Goal: Book appointment/travel/reservation

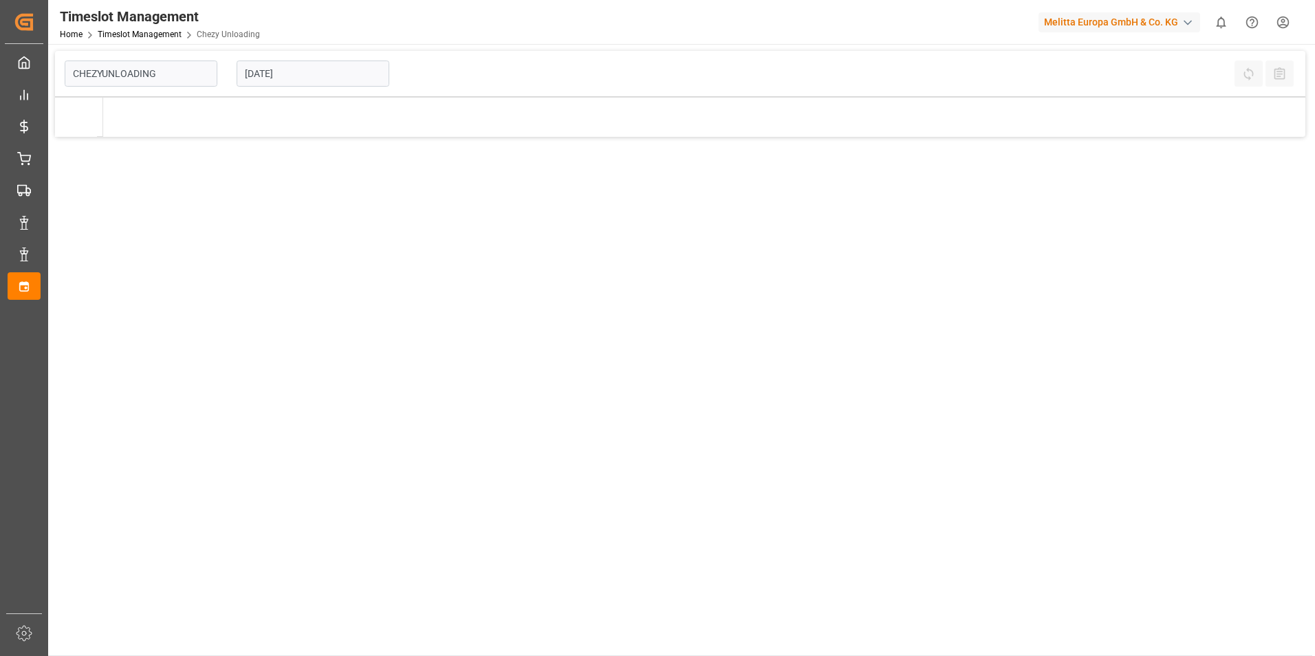
type input "Chezy Unloading"
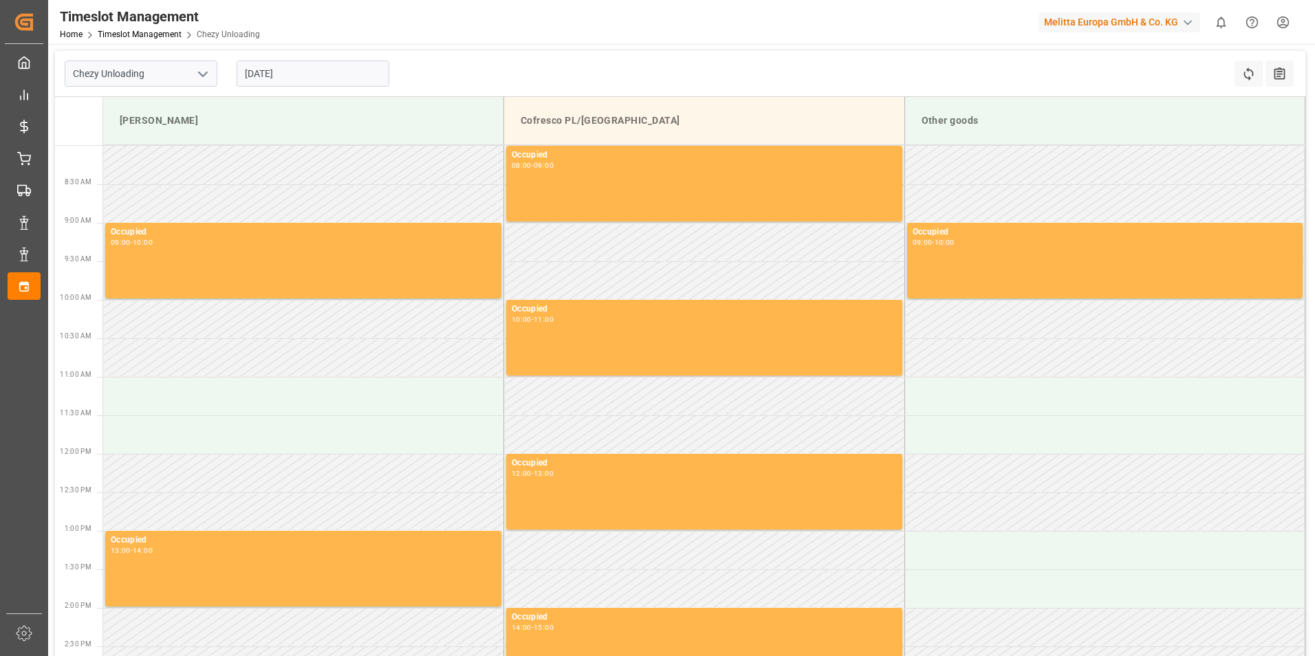
click at [336, 76] on input "[DATE]" at bounding box center [313, 74] width 153 height 26
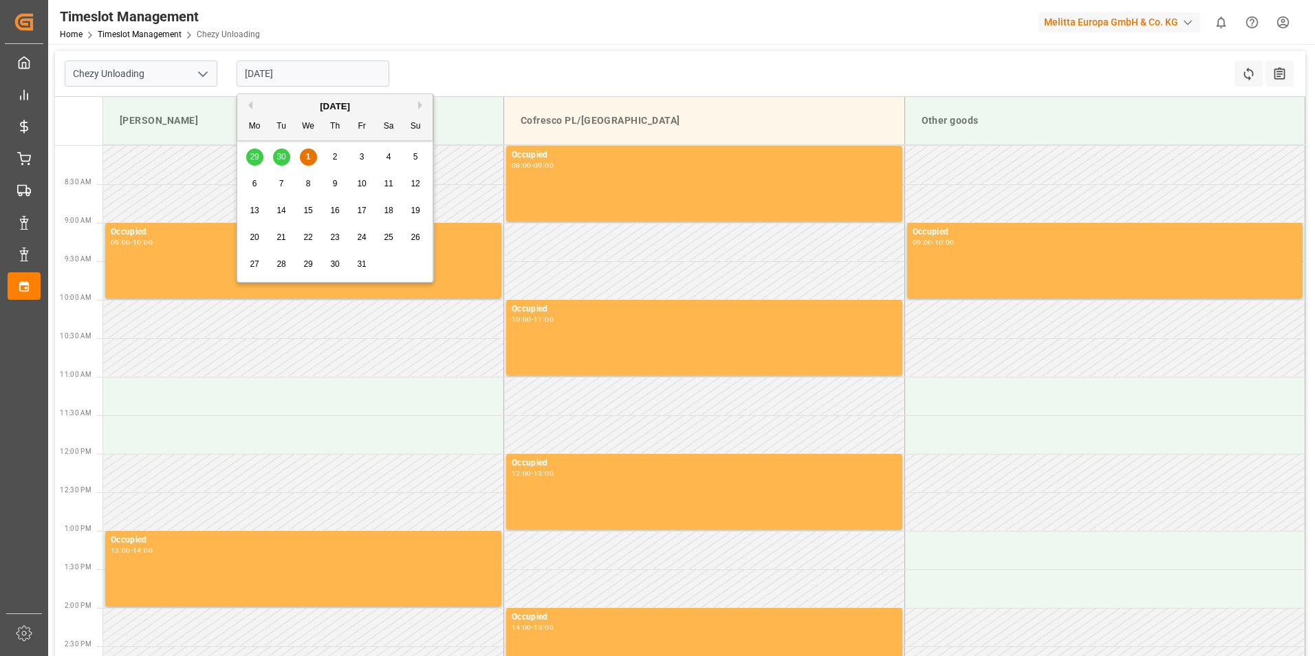
click at [362, 161] on span "3" at bounding box center [362, 157] width 5 height 10
type input "[DATE]"
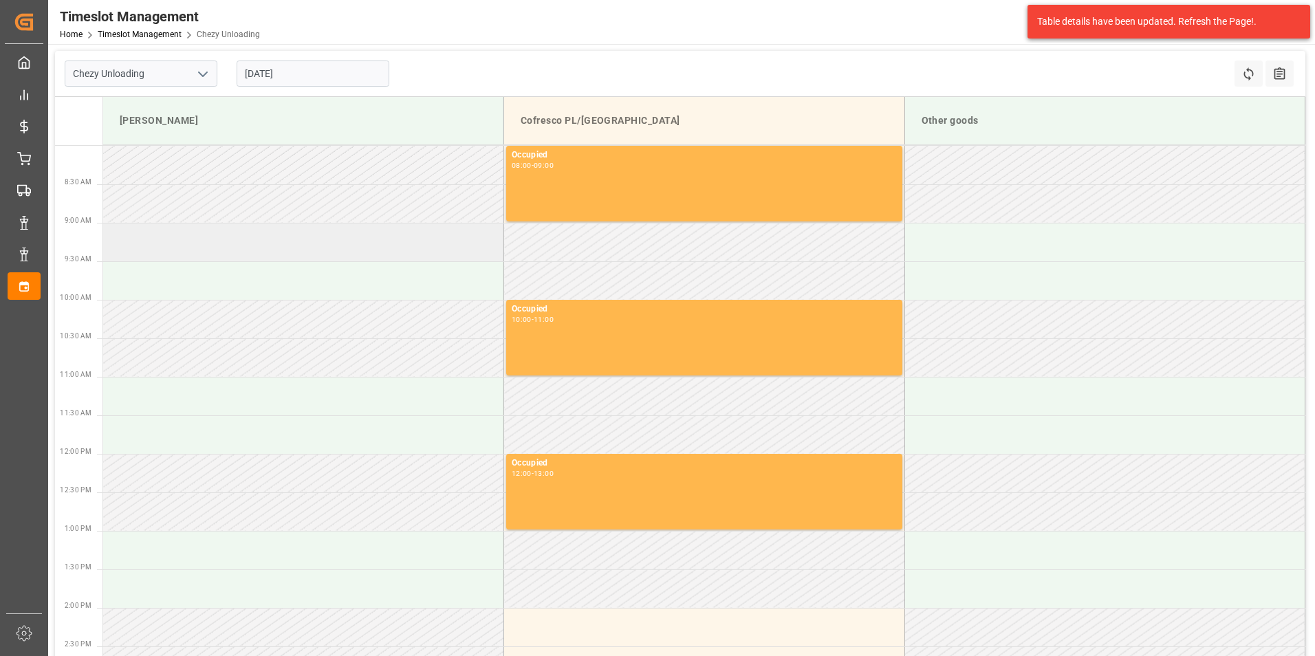
click at [246, 246] on td at bounding box center [303, 242] width 401 height 39
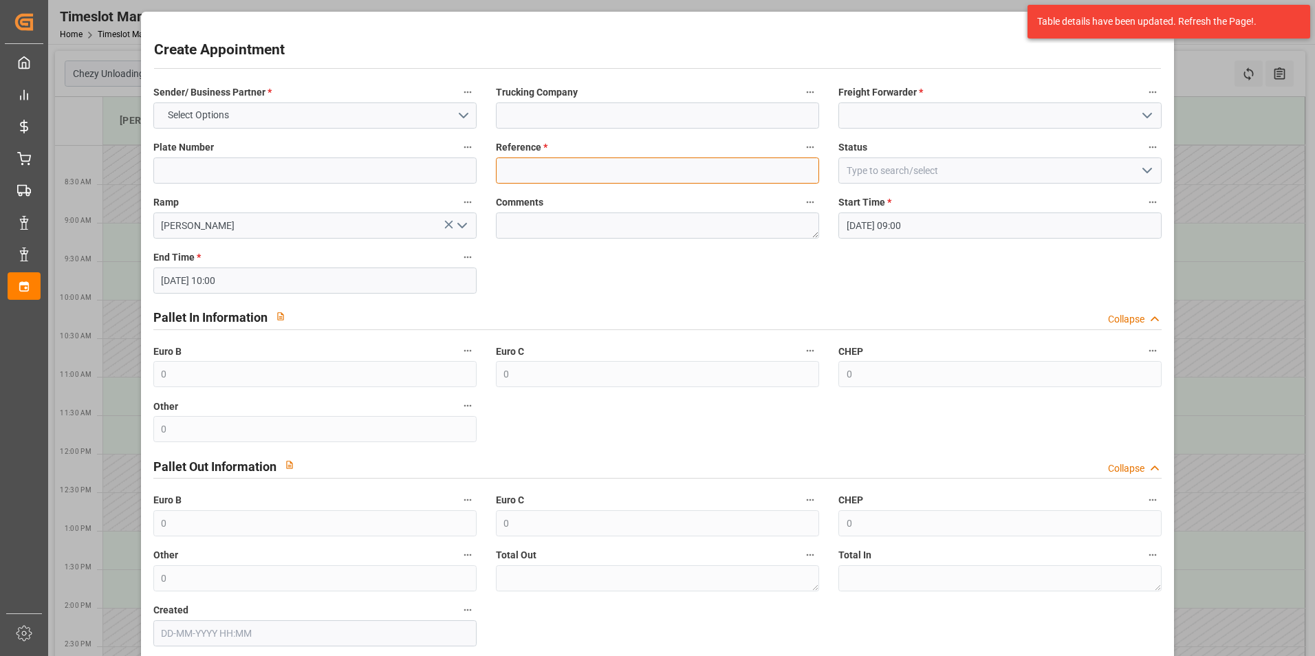
click at [582, 165] on input at bounding box center [657, 171] width 323 height 26
paste input "400053342"
type input "400053342"
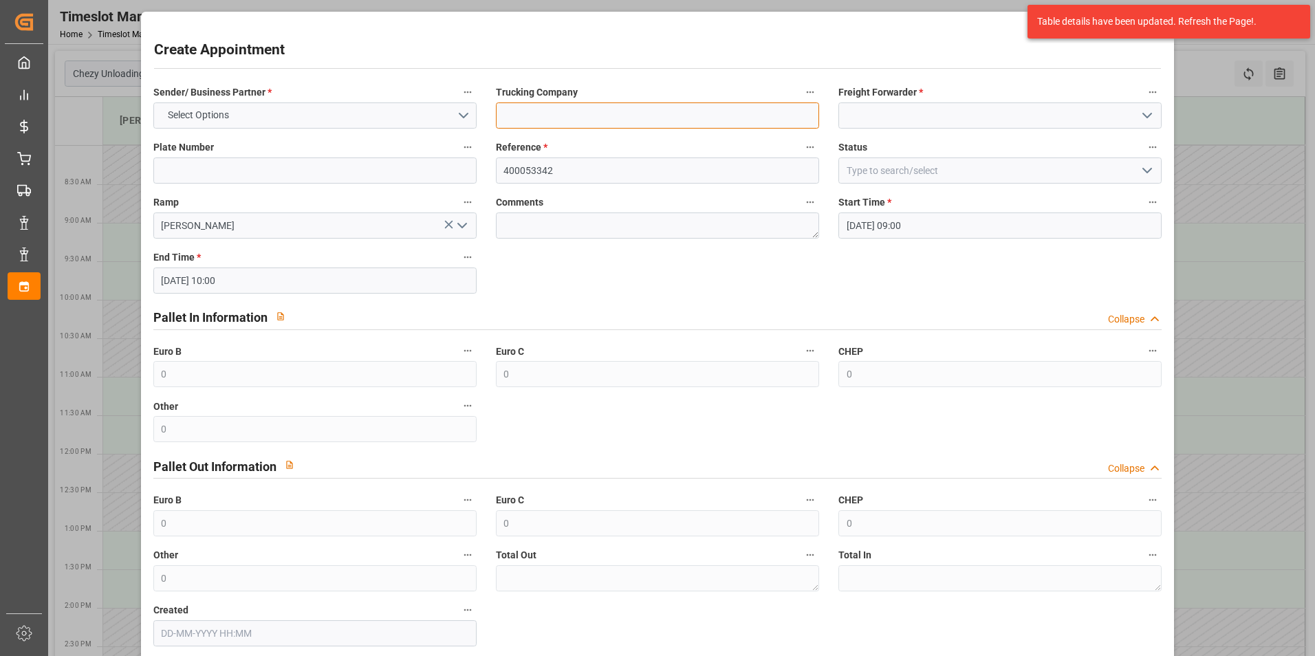
click at [605, 106] on input at bounding box center [657, 115] width 323 height 26
type input "skat"
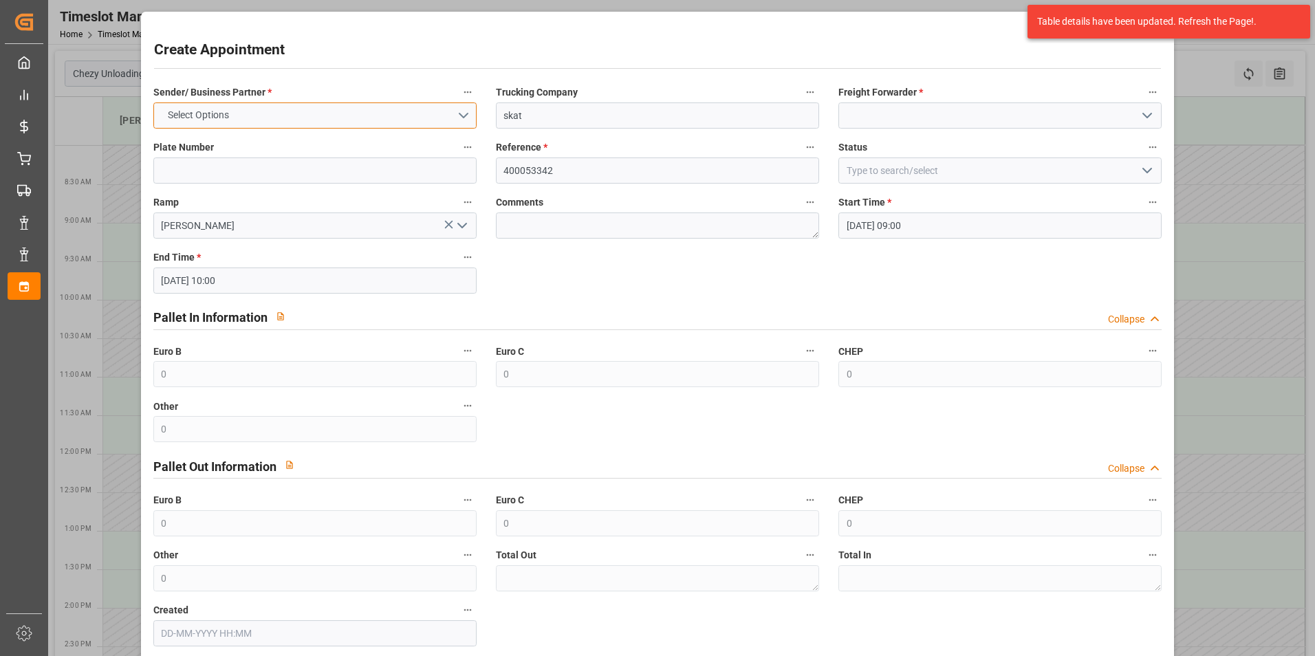
click at [421, 122] on button "Select Options" at bounding box center [314, 115] width 323 height 26
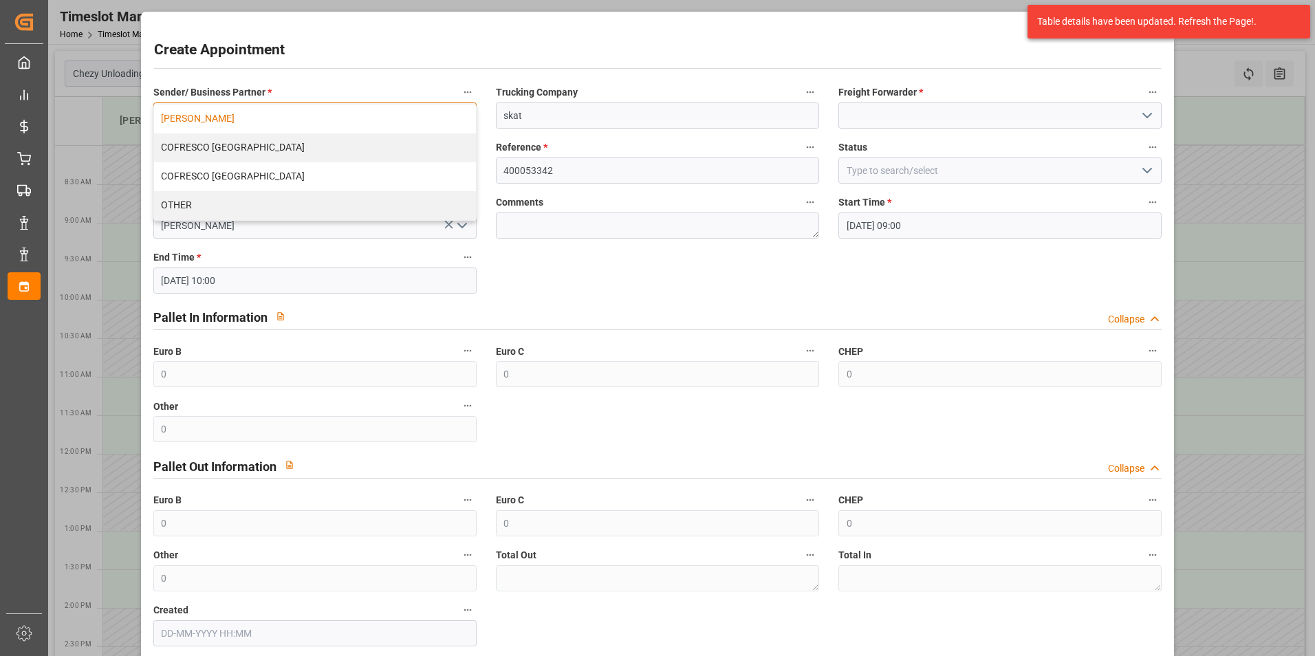
click at [250, 121] on div "[PERSON_NAME]" at bounding box center [315, 119] width 322 height 29
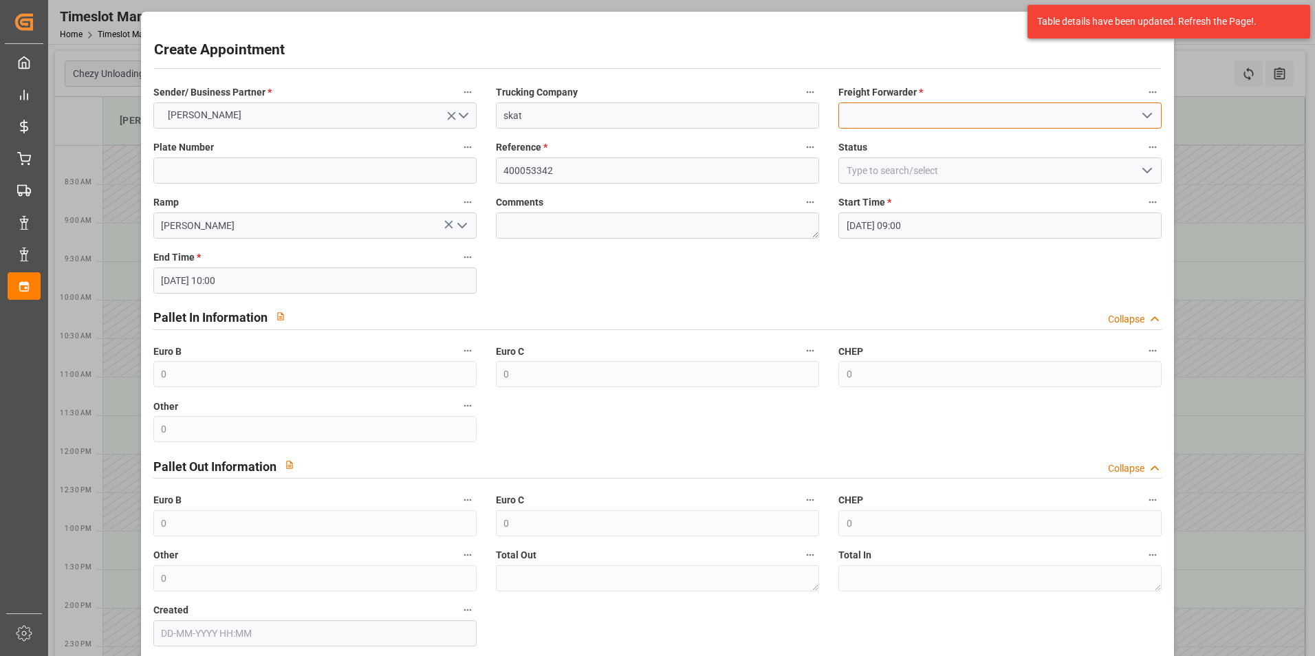
click at [850, 106] on input at bounding box center [1000, 115] width 323 height 26
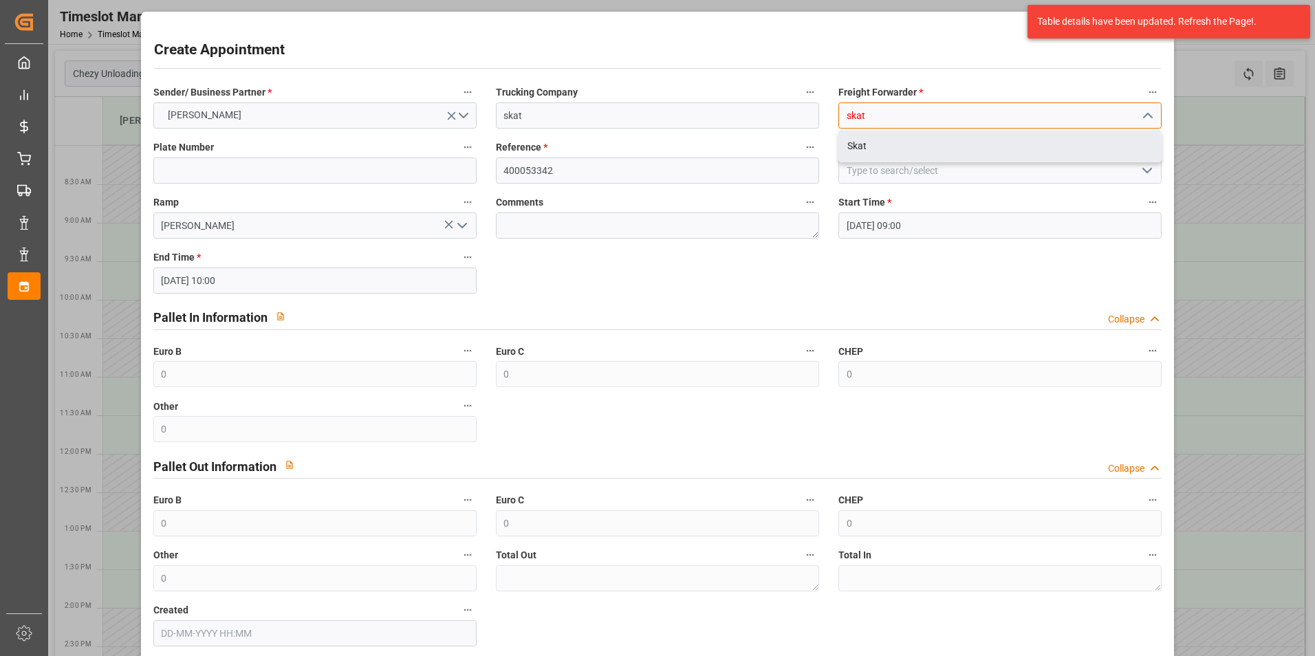
click at [879, 141] on div "Skat" at bounding box center [1000, 146] width 322 height 31
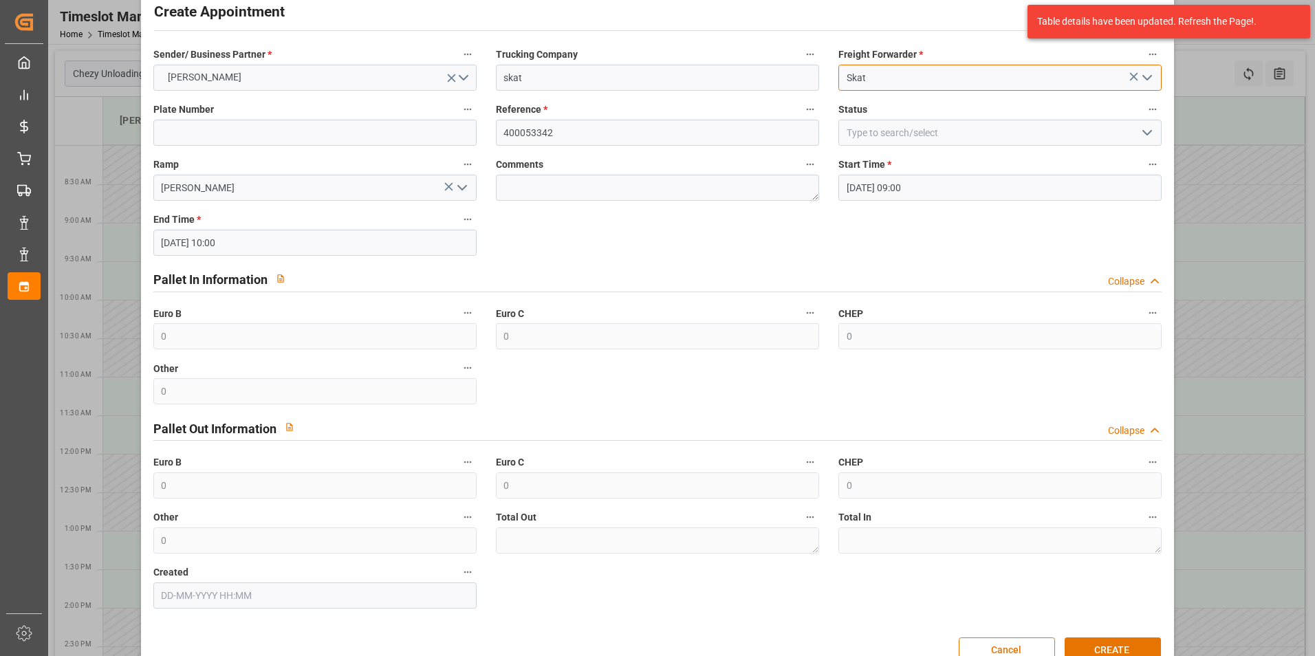
scroll to position [70, 0]
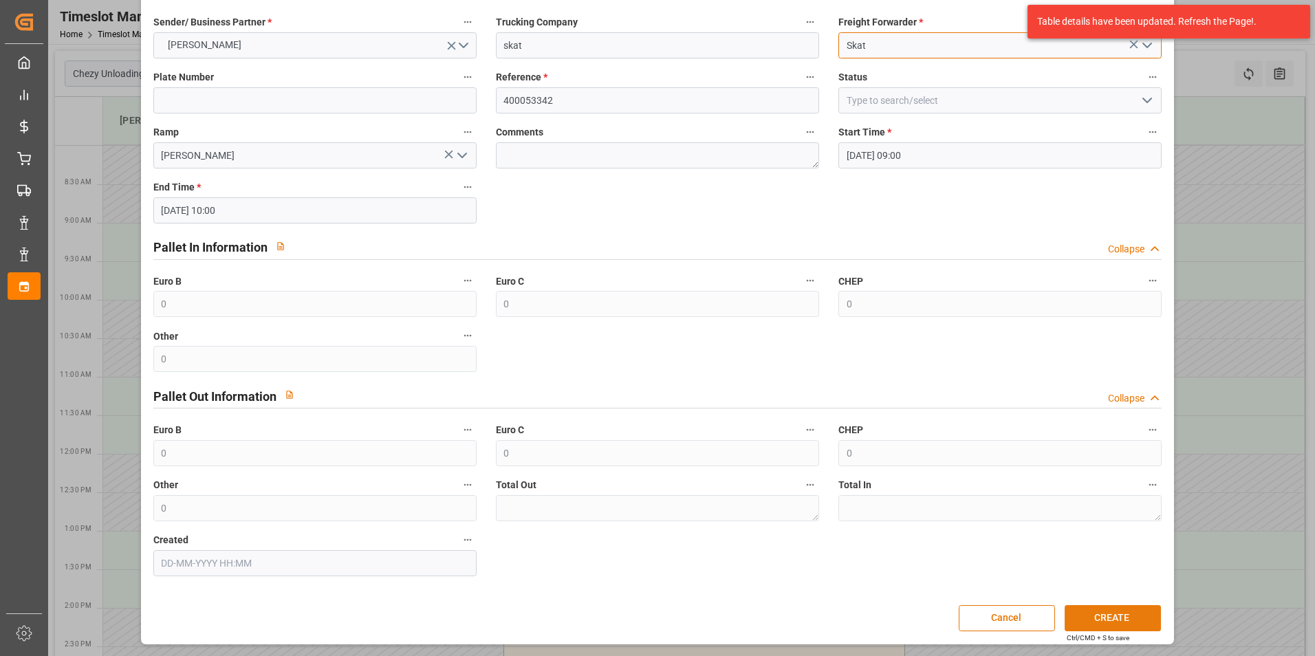
type input "Skat"
click at [1111, 620] on button "CREATE" at bounding box center [1113, 618] width 96 height 26
